Goal: Transaction & Acquisition: Purchase product/service

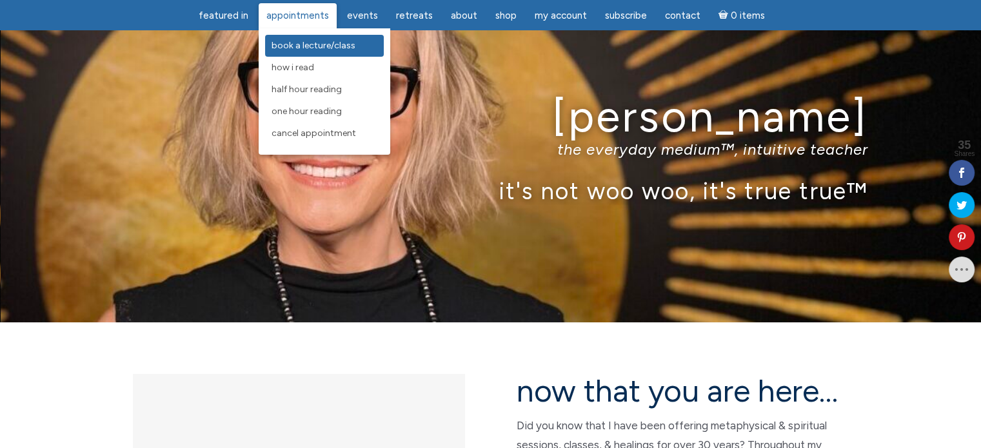
scroll to position [52, 0]
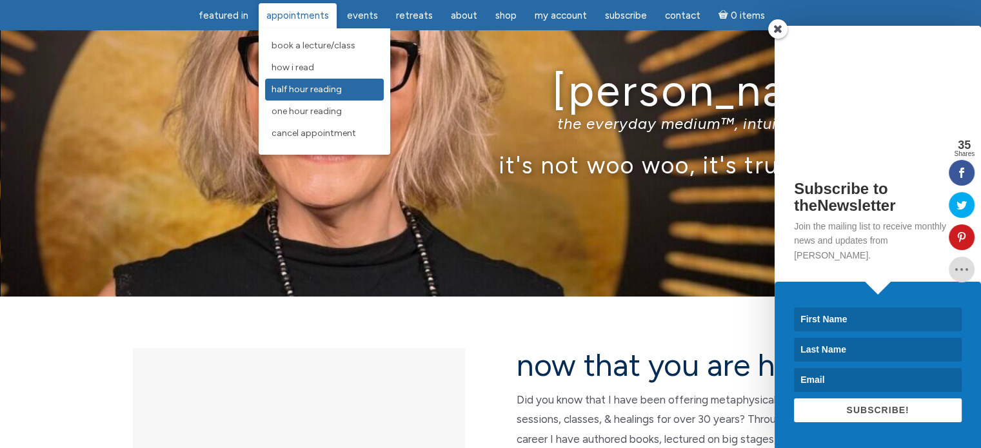
click at [317, 90] on span "Half Hour Reading" at bounding box center [306, 89] width 70 height 11
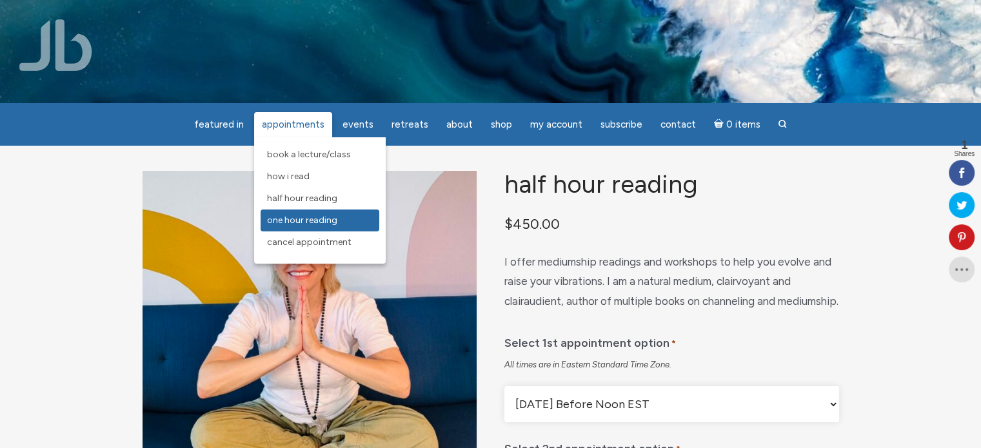
click at [330, 220] on span "One Hour Reading" at bounding box center [302, 220] width 70 height 11
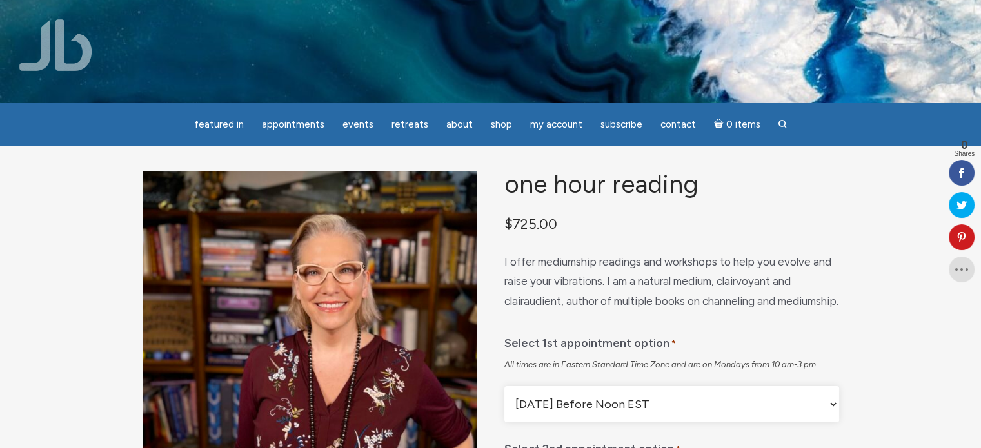
click at [838, 62] on img at bounding box center [490, 52] width 981 height 654
